Goal: Task Accomplishment & Management: Manage account settings

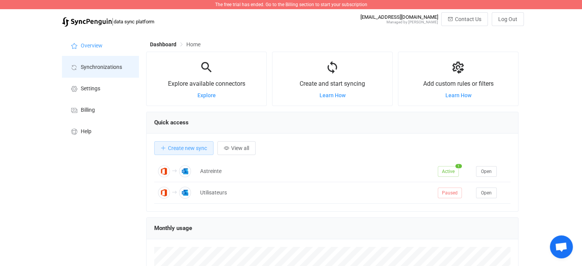
click at [94, 65] on span "Synchronizations" at bounding box center [101, 67] width 41 height 6
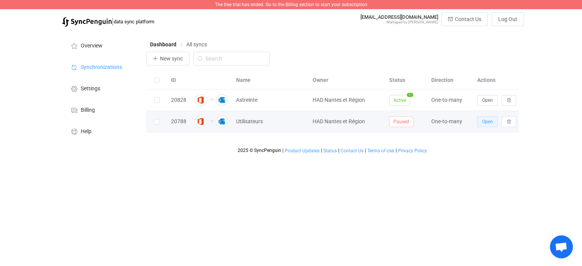
click at [490, 123] on span "Open" at bounding box center [487, 121] width 11 height 5
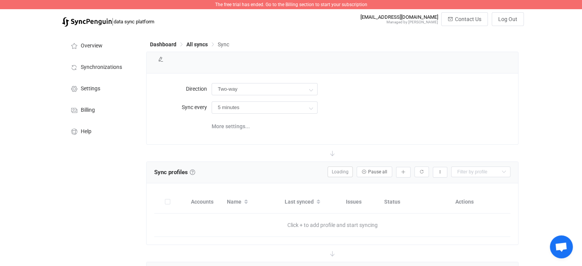
type input "Office 365 GAL → Outlook (one to many)"
type input "8 hours"
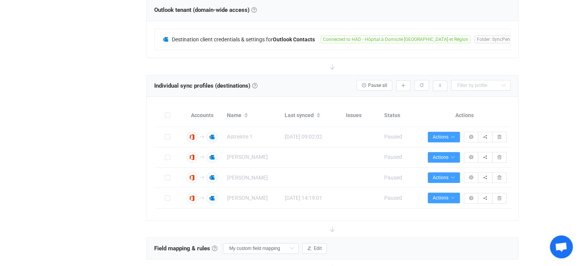
scroll to position [238, 0]
click at [257, 85] on link at bounding box center [254, 85] width 5 height 5
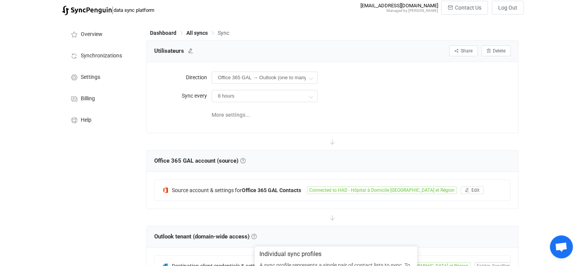
scroll to position [0, 0]
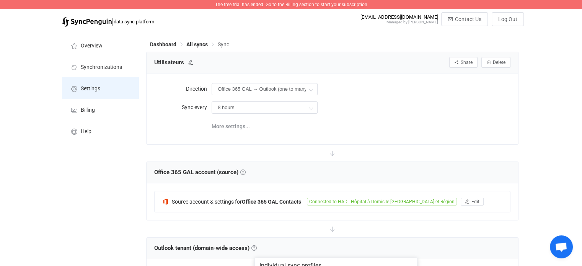
click at [96, 86] on span "Settings" at bounding box center [91, 89] width 20 height 6
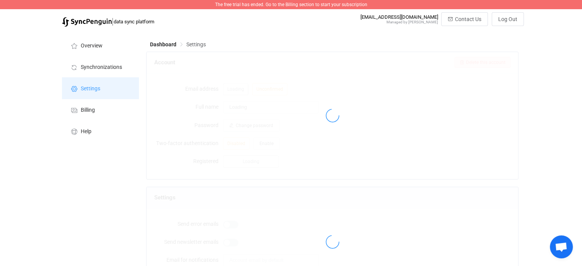
type input "HAD Nantes et Région"
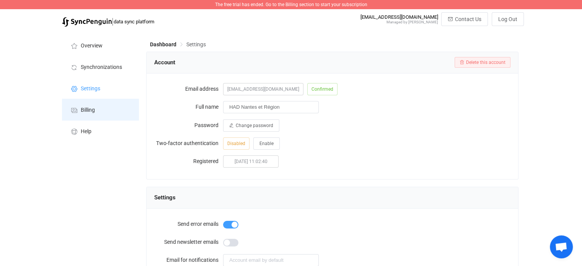
click at [88, 111] on span "Billing" at bounding box center [88, 110] width 14 height 6
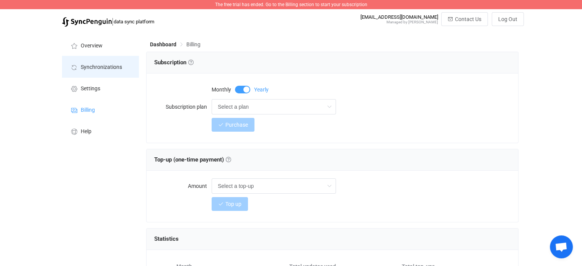
click at [81, 67] on span "Synchronizations" at bounding box center [101, 67] width 41 height 6
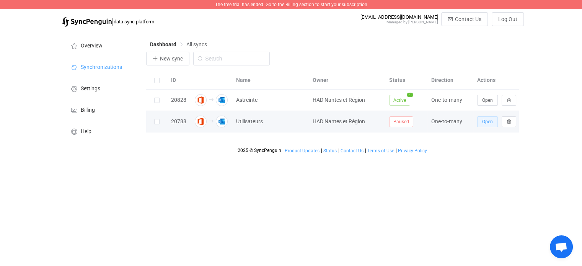
click at [487, 122] on span "Open" at bounding box center [487, 121] width 11 height 5
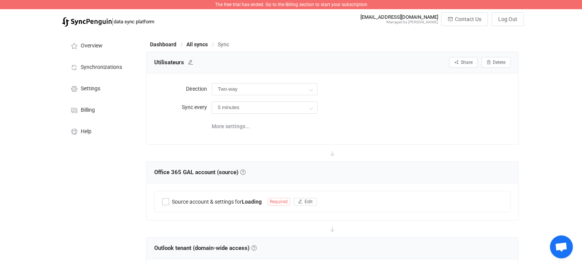
type input "Office 365 GAL → Outlook (one to many)"
type input "8 hours"
click at [309, 108] on icon at bounding box center [311, 107] width 10 height 15
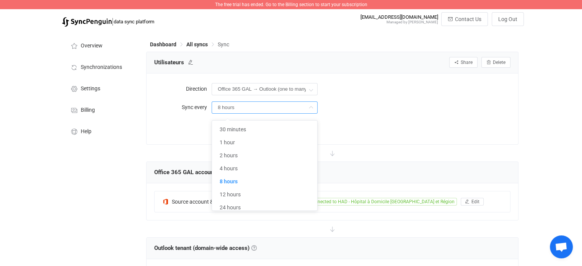
click at [350, 107] on div "8 hours" at bounding box center [361, 107] width 299 height 16
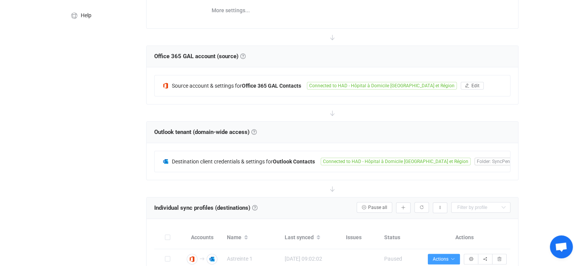
scroll to position [116, 0]
click at [471, 84] on span "Edit" at bounding box center [475, 85] width 8 height 5
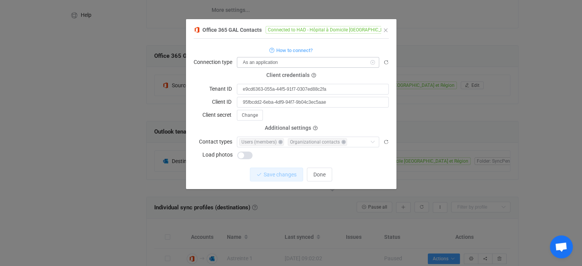
click at [371, 62] on icon "dialog" at bounding box center [373, 62] width 10 height 11
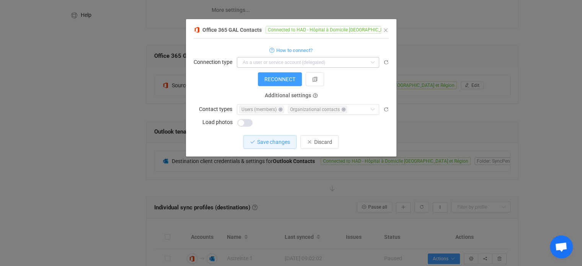
click at [372, 62] on icon "dialog" at bounding box center [373, 62] width 10 height 11
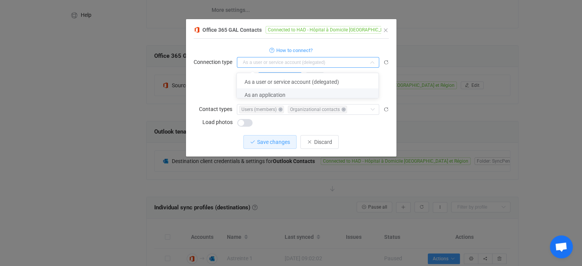
click at [277, 94] on span "As an application" at bounding box center [264, 95] width 41 height 6
type input "As an application"
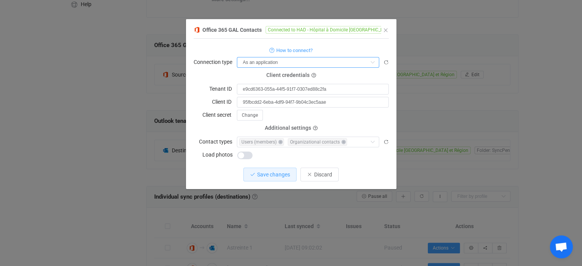
scroll to position [127, 0]
click at [323, 175] on span "Discard" at bounding box center [323, 174] width 18 height 6
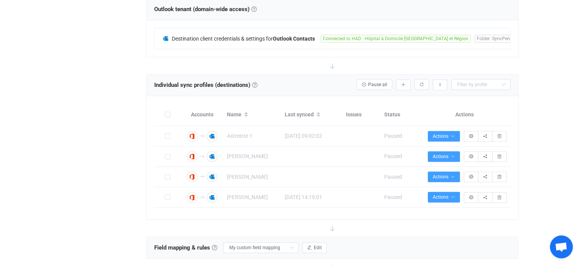
scroll to position [239, 0]
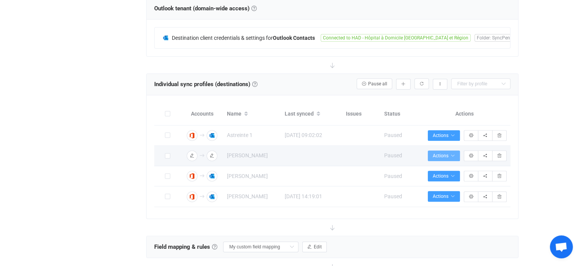
click at [454, 154] on icon "button" at bounding box center [452, 155] width 5 height 5
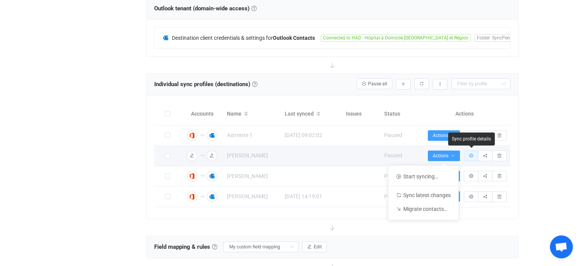
click at [471, 155] on icon "button" at bounding box center [471, 155] width 5 height 5
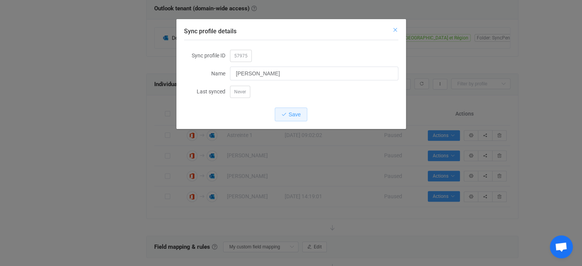
click at [395, 29] on icon "Close" at bounding box center [395, 30] width 6 height 6
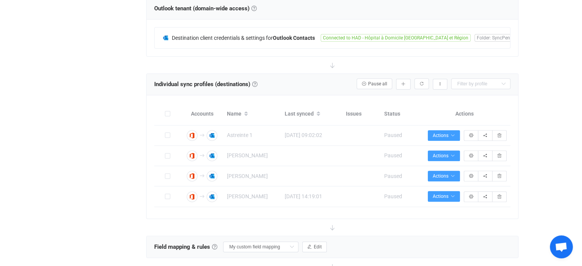
click at [122, 123] on div "Overview Synchronizations Settings Billing Help" at bounding box center [100, 179] width 84 height 777
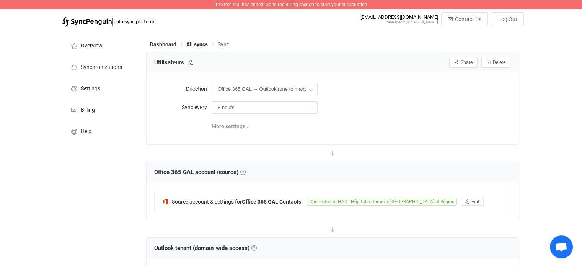
scroll to position [18, 0]
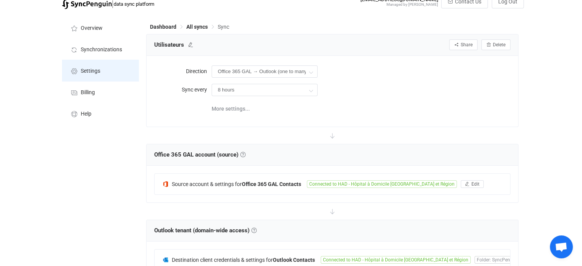
click at [96, 73] on span "Settings" at bounding box center [91, 71] width 20 height 6
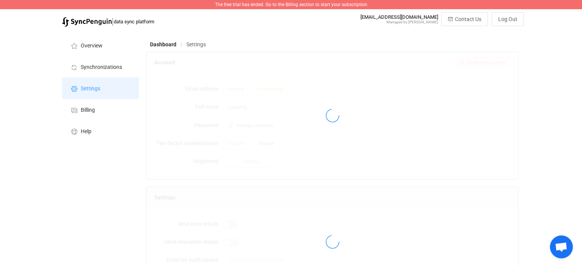
type input "HAD Nantes et Région"
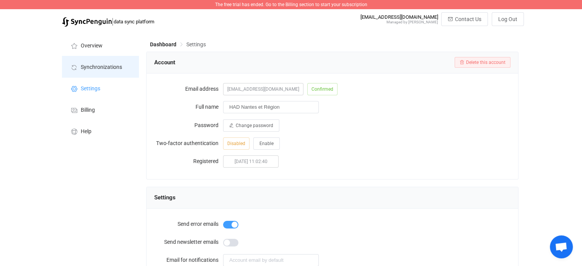
click at [90, 65] on span "Synchronizations" at bounding box center [101, 67] width 41 height 6
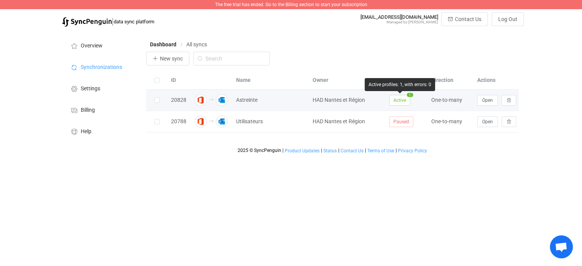
click at [397, 102] on span "Active" at bounding box center [399, 100] width 21 height 11
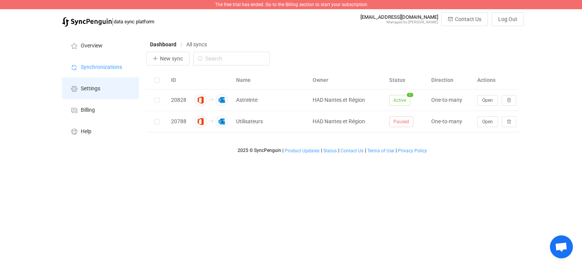
click at [93, 88] on span "Settings" at bounding box center [91, 89] width 20 height 6
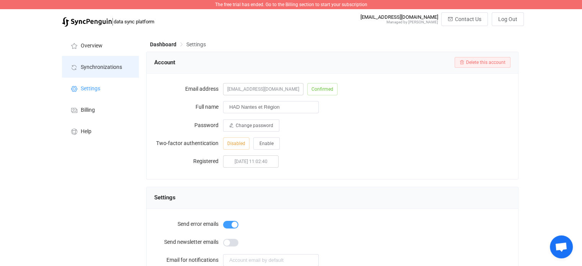
click at [101, 68] on span "Synchronizations" at bounding box center [101, 67] width 41 height 6
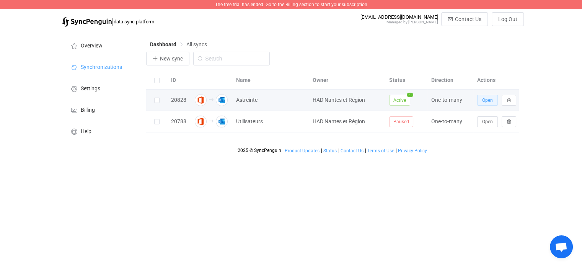
click at [491, 101] on span "Open" at bounding box center [487, 100] width 11 height 5
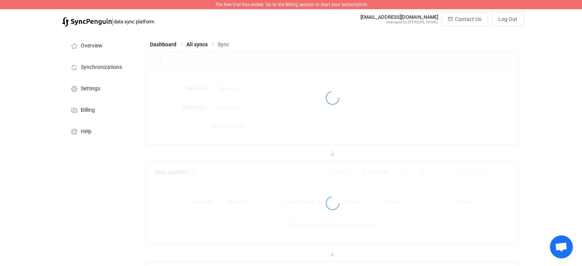
type input "Office 365 GAL → Outlook (one to many)"
type input "30 minutes"
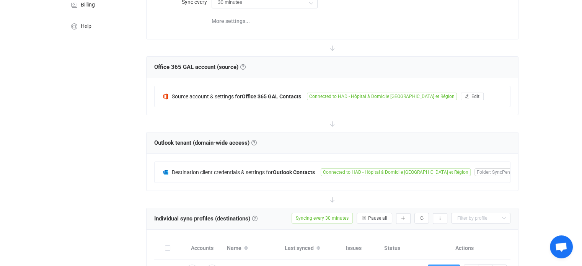
scroll to position [106, 0]
click at [186, 169] on span "Destination client credentials & settings for" at bounding box center [222, 172] width 101 height 6
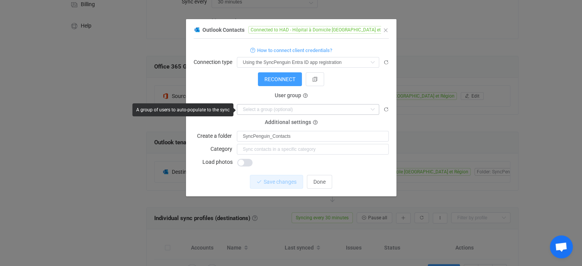
click at [372, 108] on icon "dialog" at bounding box center [373, 109] width 10 height 11
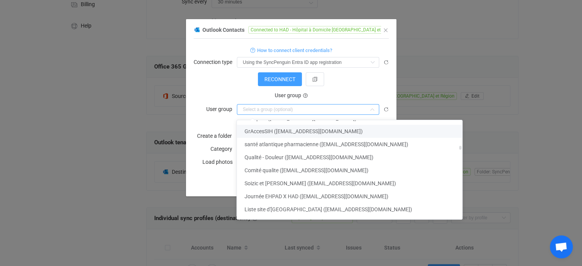
scroll to position [649, 0]
click at [231, 86] on form "How to connect client credentials? Connection type Using the SyncPenguin Entra …" at bounding box center [291, 106] width 195 height 122
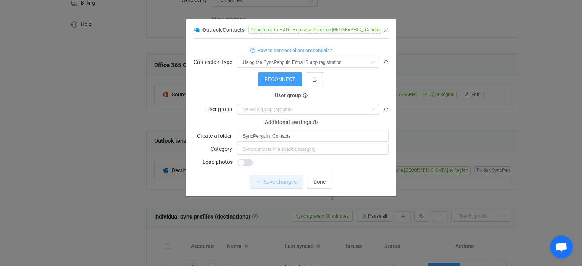
scroll to position [106, 0]
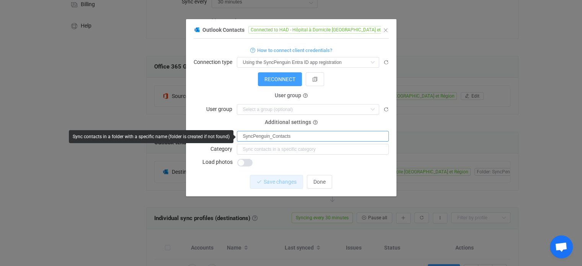
click at [347, 136] on input "SyncPenguin_Contacts" at bounding box center [313, 136] width 152 height 11
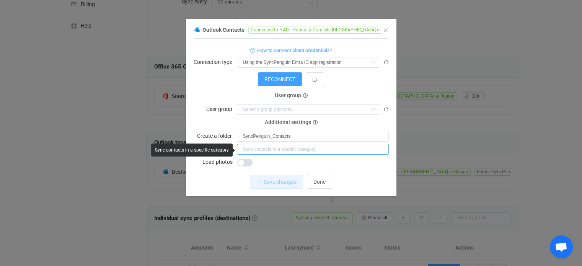
click at [334, 151] on input "dialog" at bounding box center [313, 149] width 152 height 11
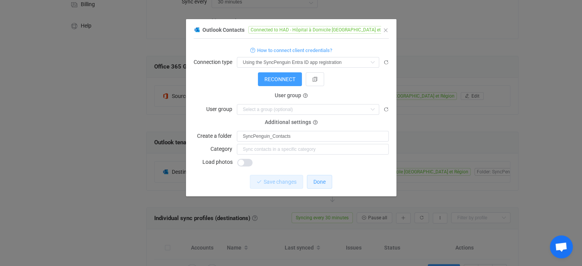
click at [319, 182] on span "Done" at bounding box center [319, 182] width 12 height 6
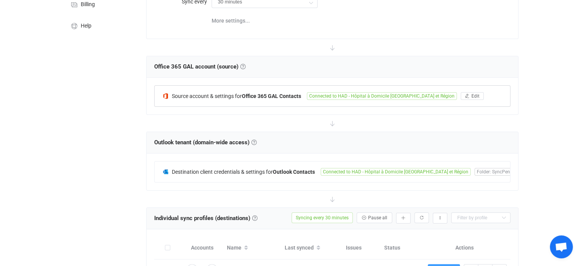
scroll to position [0, 0]
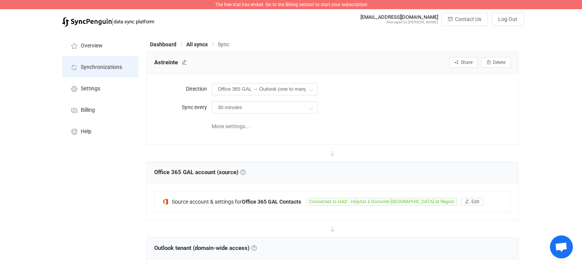
click at [109, 66] on span "Synchronizations" at bounding box center [101, 67] width 41 height 6
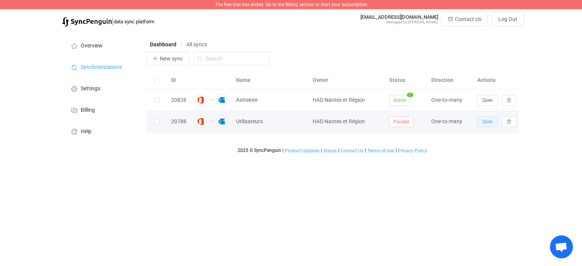
click at [487, 121] on span "Open" at bounding box center [487, 121] width 11 height 5
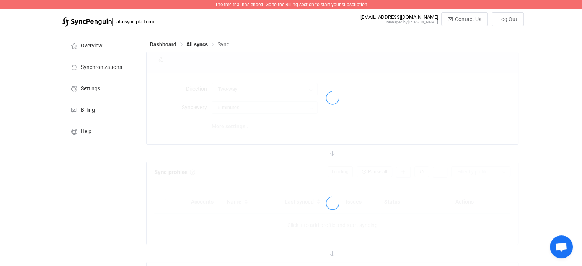
type input "Office 365 GAL → Outlook (one to many)"
type input "8 hours"
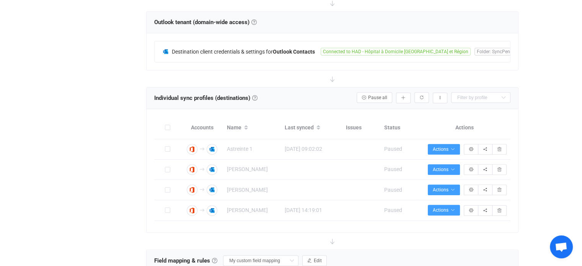
scroll to position [226, 0]
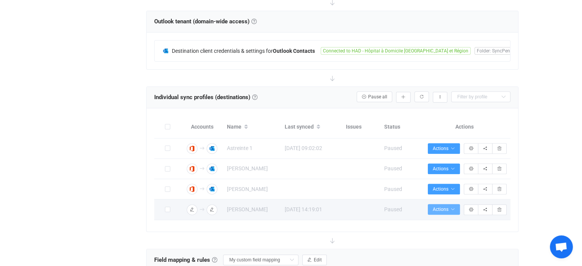
click at [444, 208] on span "Actions" at bounding box center [444, 209] width 22 height 5
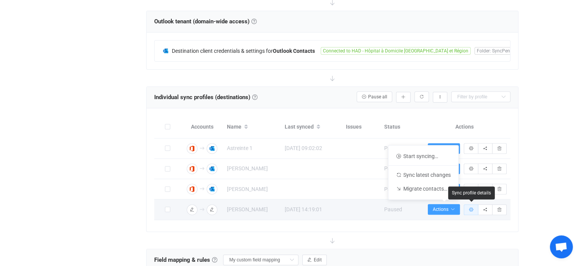
click at [470, 209] on icon "button" at bounding box center [471, 209] width 5 height 5
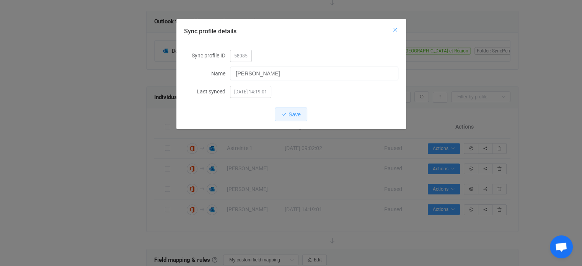
click at [393, 29] on icon "Close" at bounding box center [395, 30] width 6 height 6
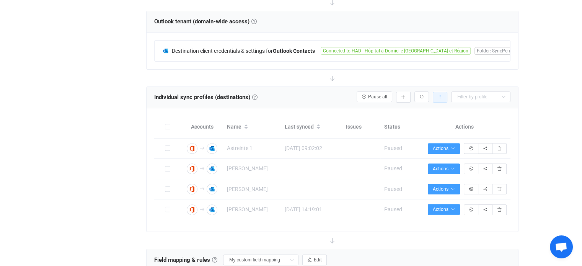
click at [438, 96] on icon "button" at bounding box center [440, 97] width 5 height 5
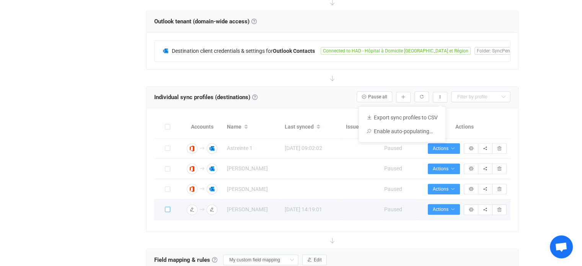
click at [167, 209] on span at bounding box center [167, 209] width 5 height 5
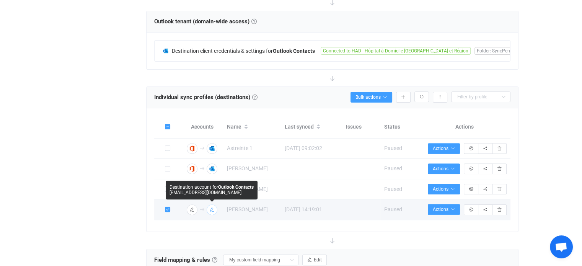
click at [213, 208] on icon "button" at bounding box center [212, 209] width 5 height 5
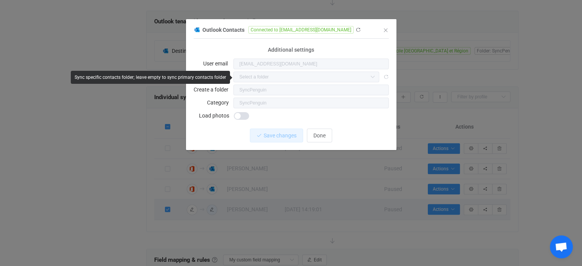
click at [373, 78] on icon "dialog" at bounding box center [373, 77] width 10 height 11
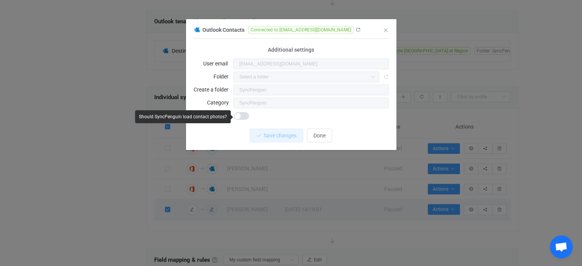
click at [243, 114] on span "dialog" at bounding box center [241, 116] width 15 height 8
click at [239, 116] on span "dialog" at bounding box center [241, 116] width 15 height 8
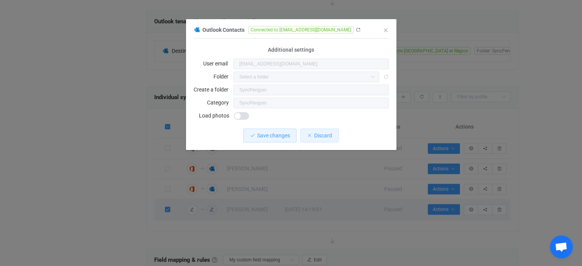
click at [318, 136] on span "Discard" at bounding box center [323, 135] width 18 height 6
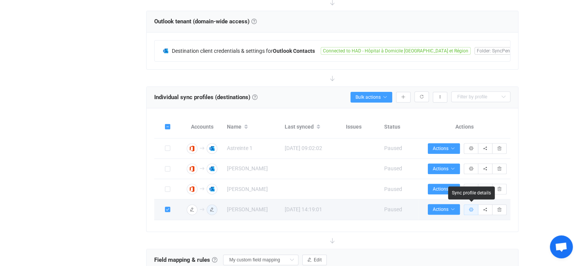
click at [472, 208] on icon "button" at bounding box center [471, 209] width 5 height 5
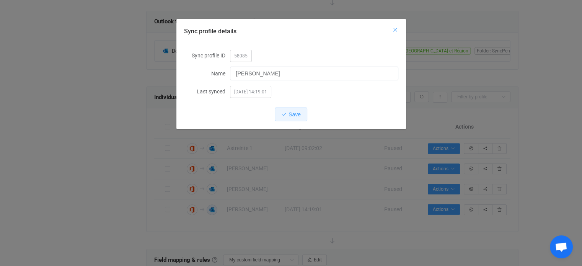
click at [395, 29] on icon "Close" at bounding box center [395, 30] width 6 height 6
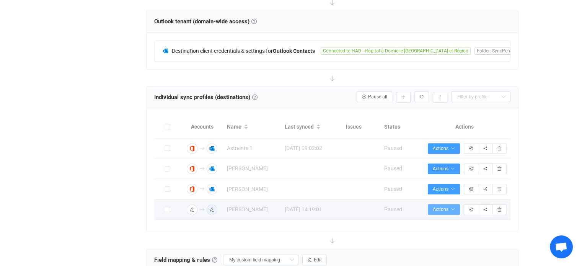
click at [449, 211] on span "Actions" at bounding box center [444, 209] width 22 height 5
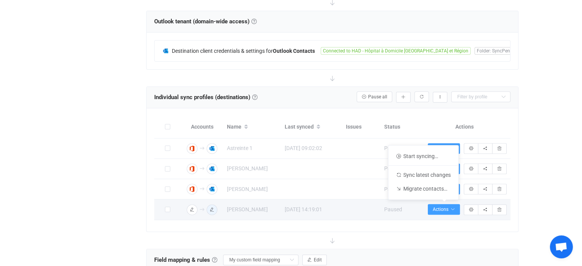
click at [305, 207] on div "[DATE] 14:19:01" at bounding box center [311, 209] width 61 height 9
